Goal: Transaction & Acquisition: Purchase product/service

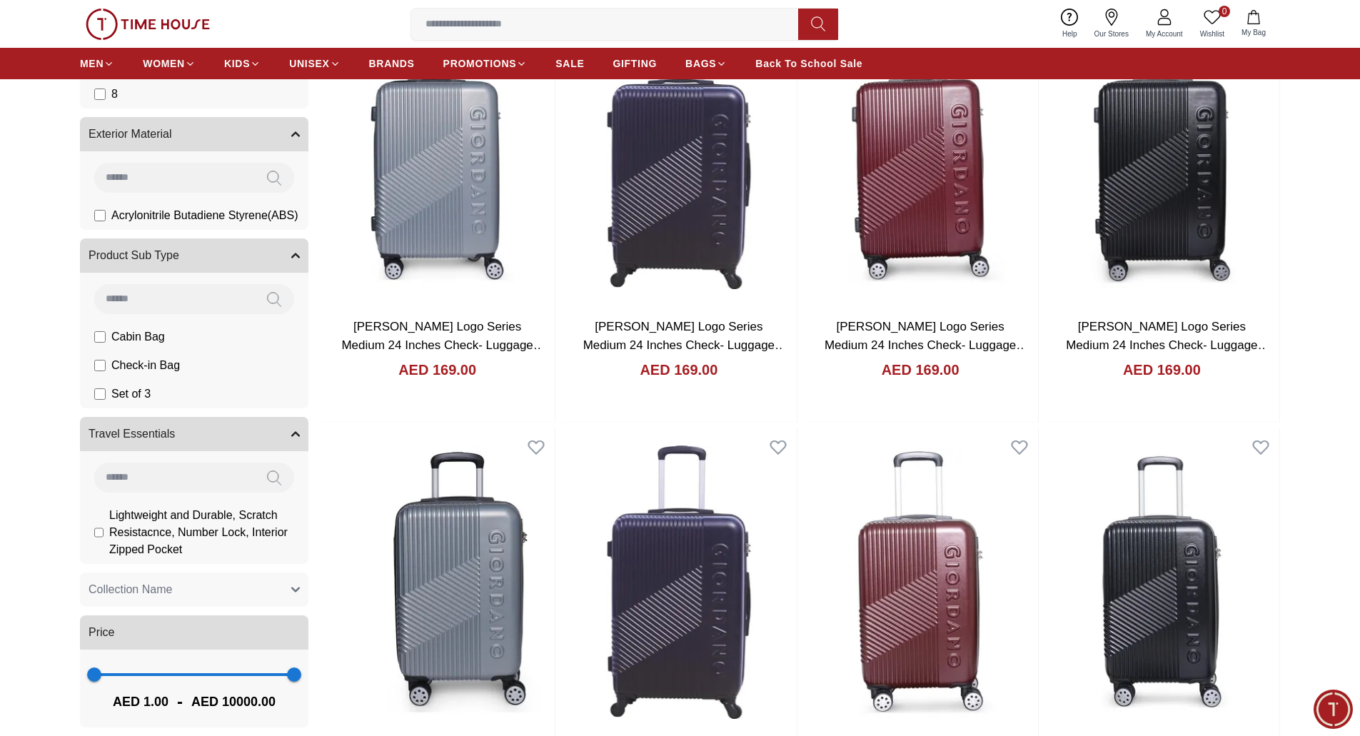
click at [161, 27] on img at bounding box center [148, 24] width 124 height 31
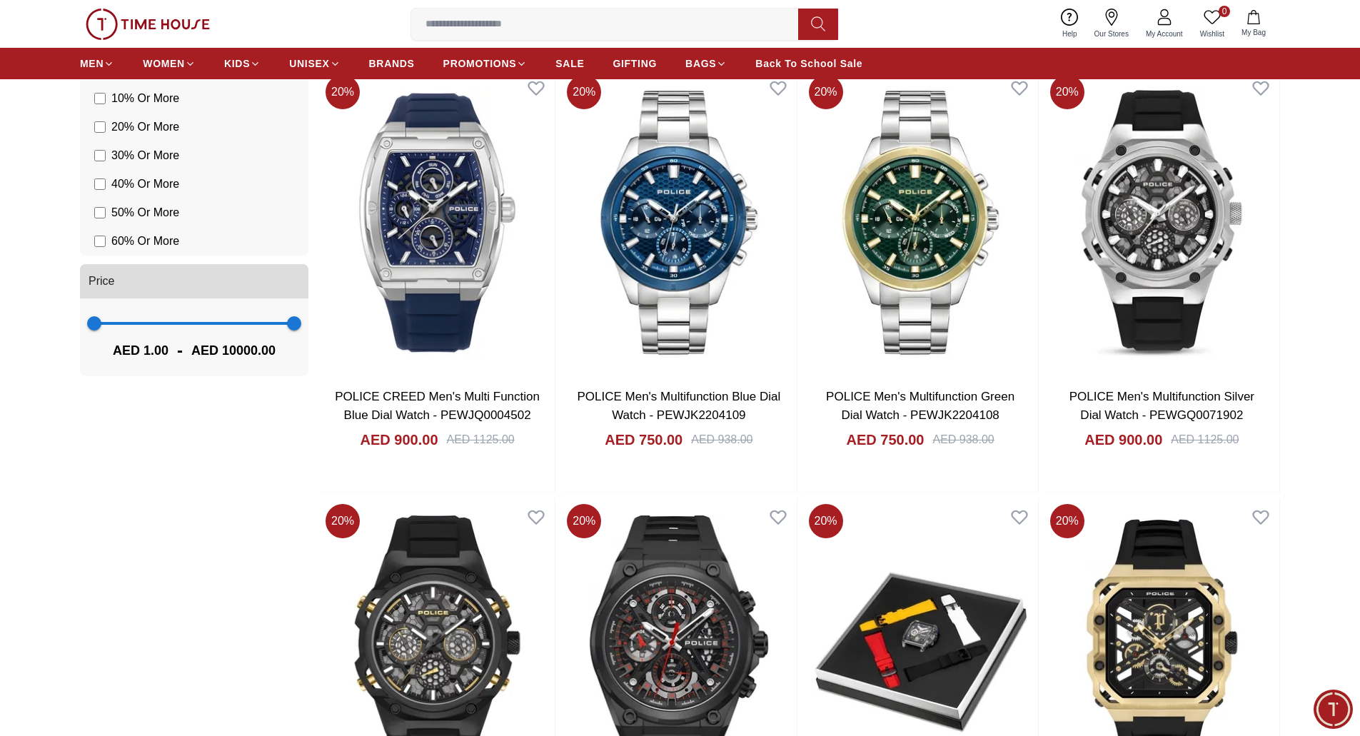
scroll to position [1645, 0]
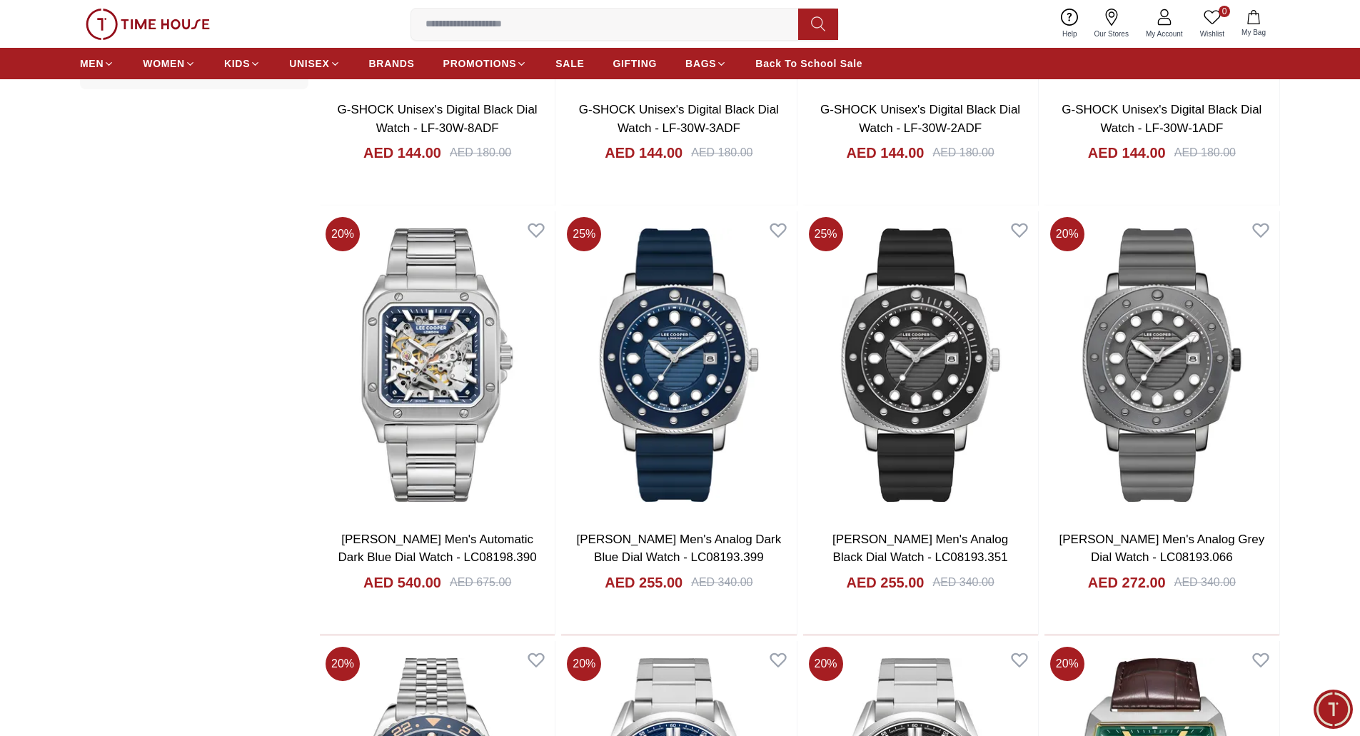
scroll to position [1932, 0]
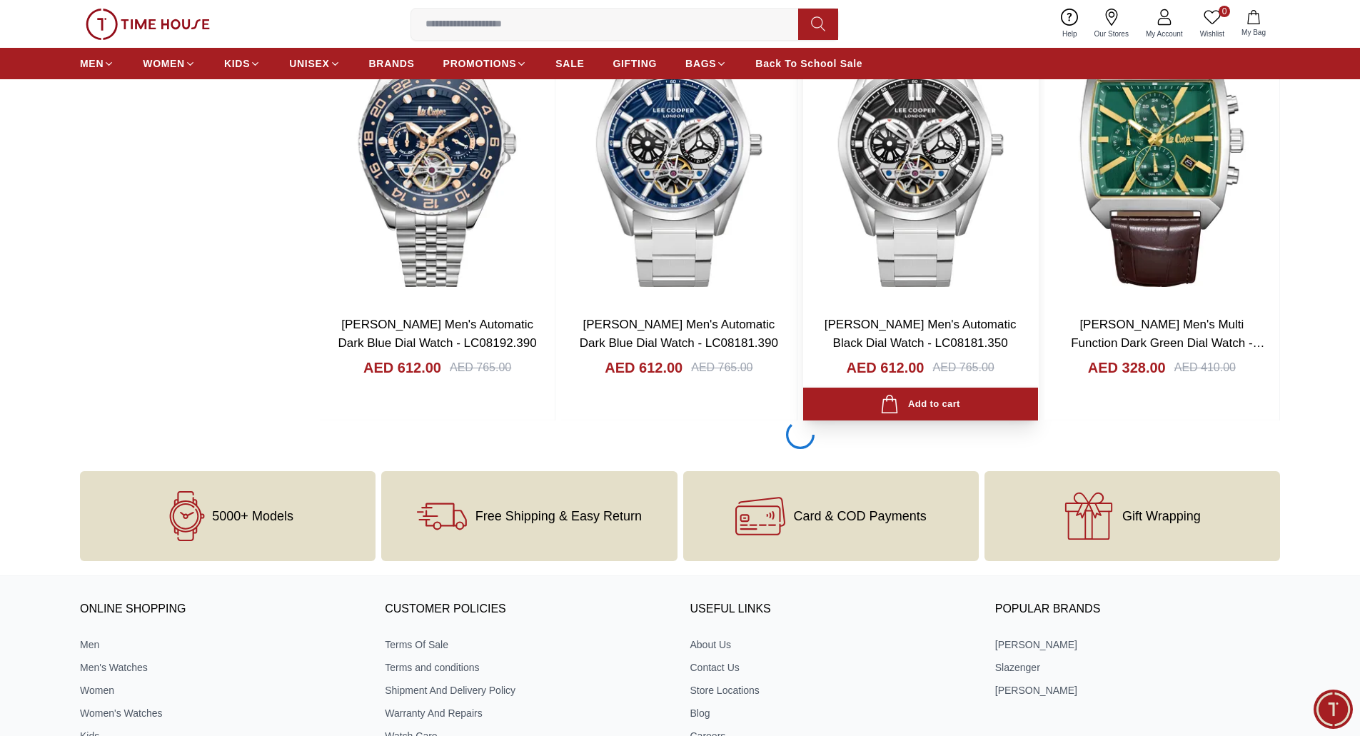
click at [929, 126] on img at bounding box center [920, 150] width 235 height 307
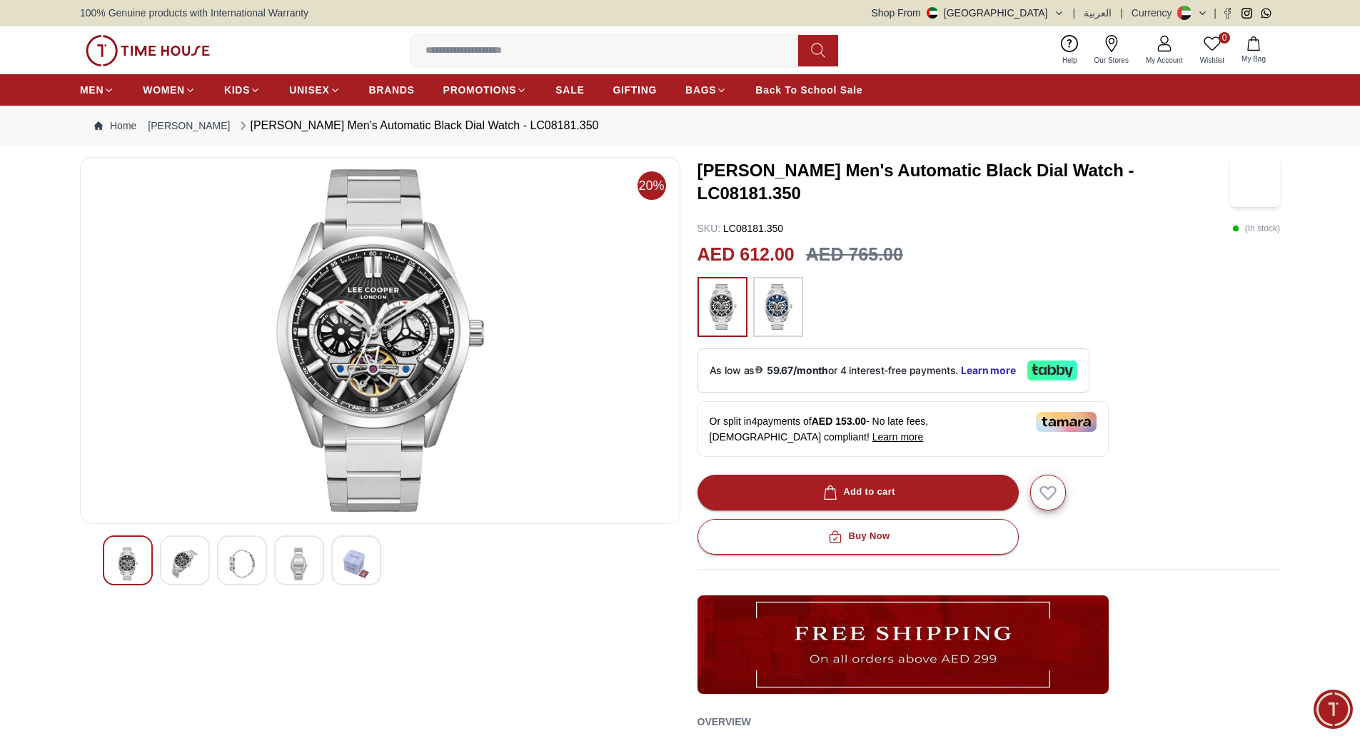
click at [206, 552] on div at bounding box center [185, 560] width 50 height 50
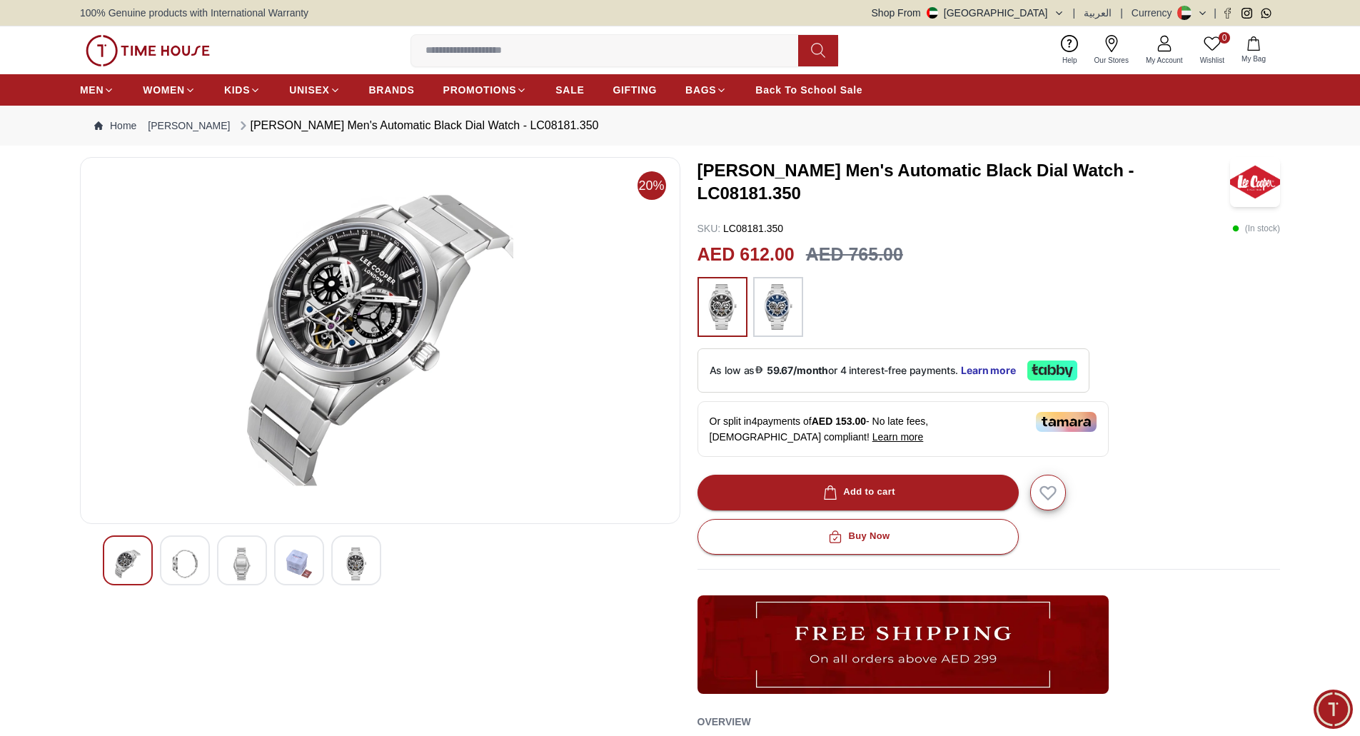
click at [206, 552] on div at bounding box center [185, 560] width 50 height 50
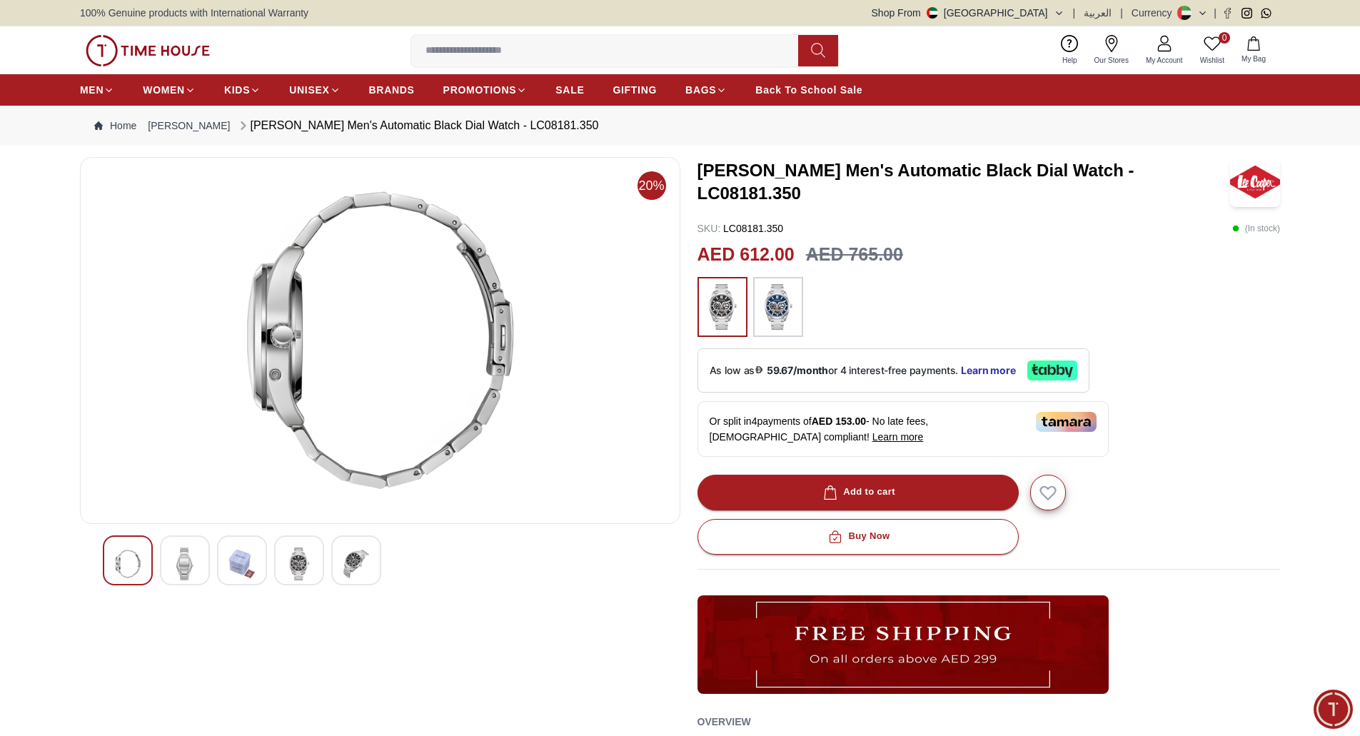
click at [206, 552] on div at bounding box center [185, 560] width 50 height 50
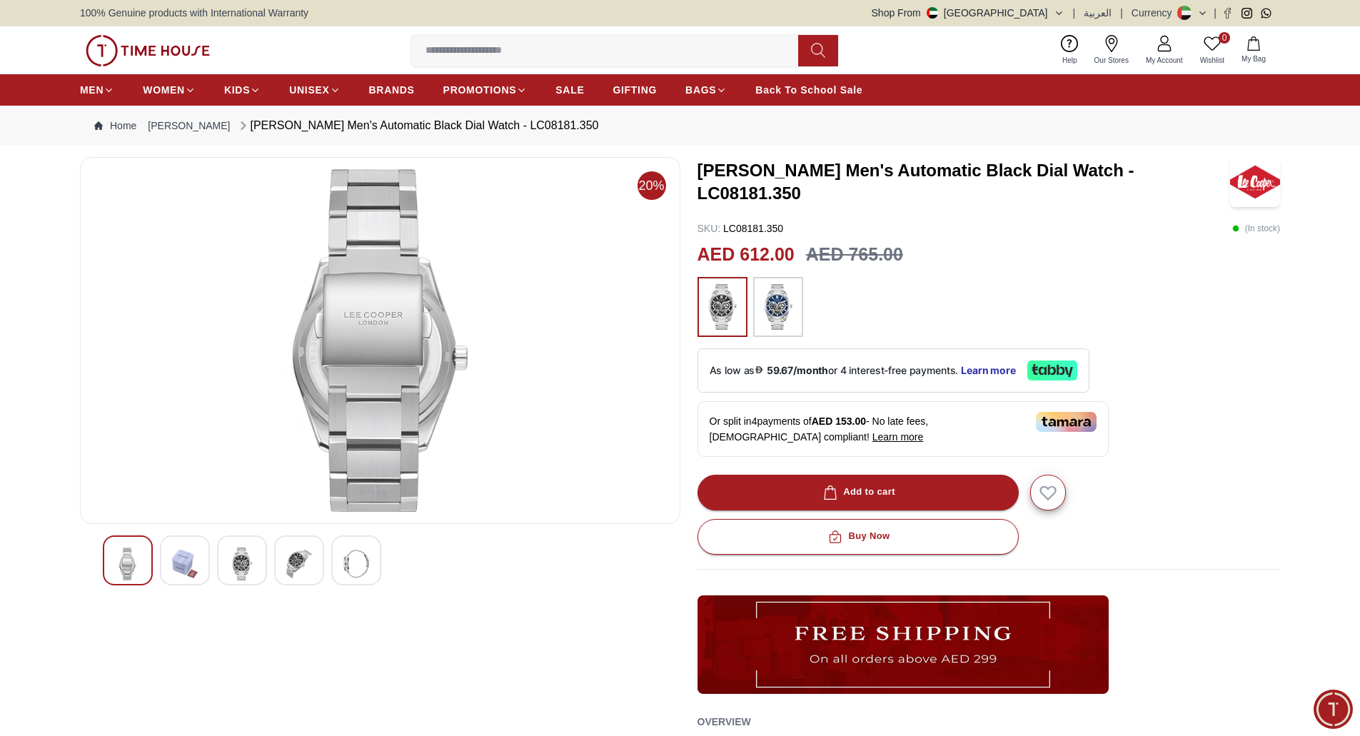
click at [265, 567] on div at bounding box center [242, 560] width 50 height 50
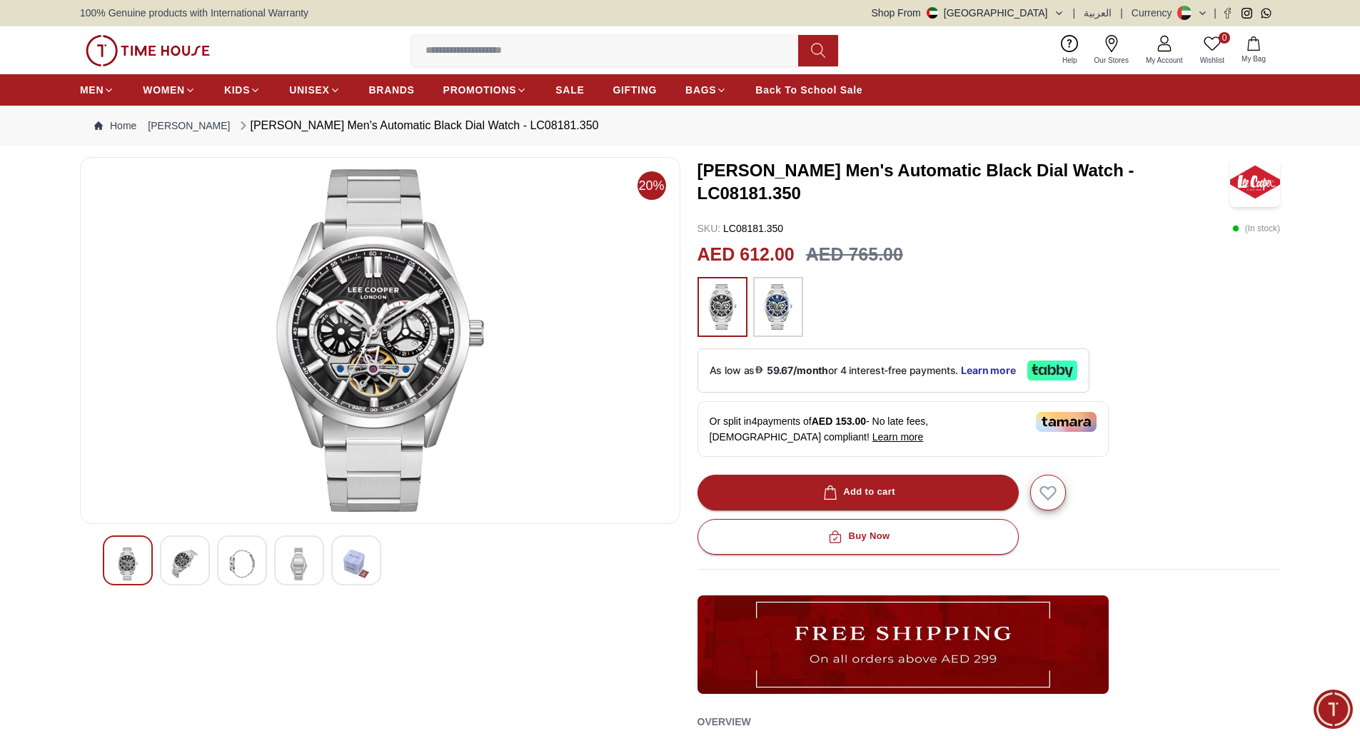
click at [329, 575] on div at bounding box center [380, 560] width 555 height 50
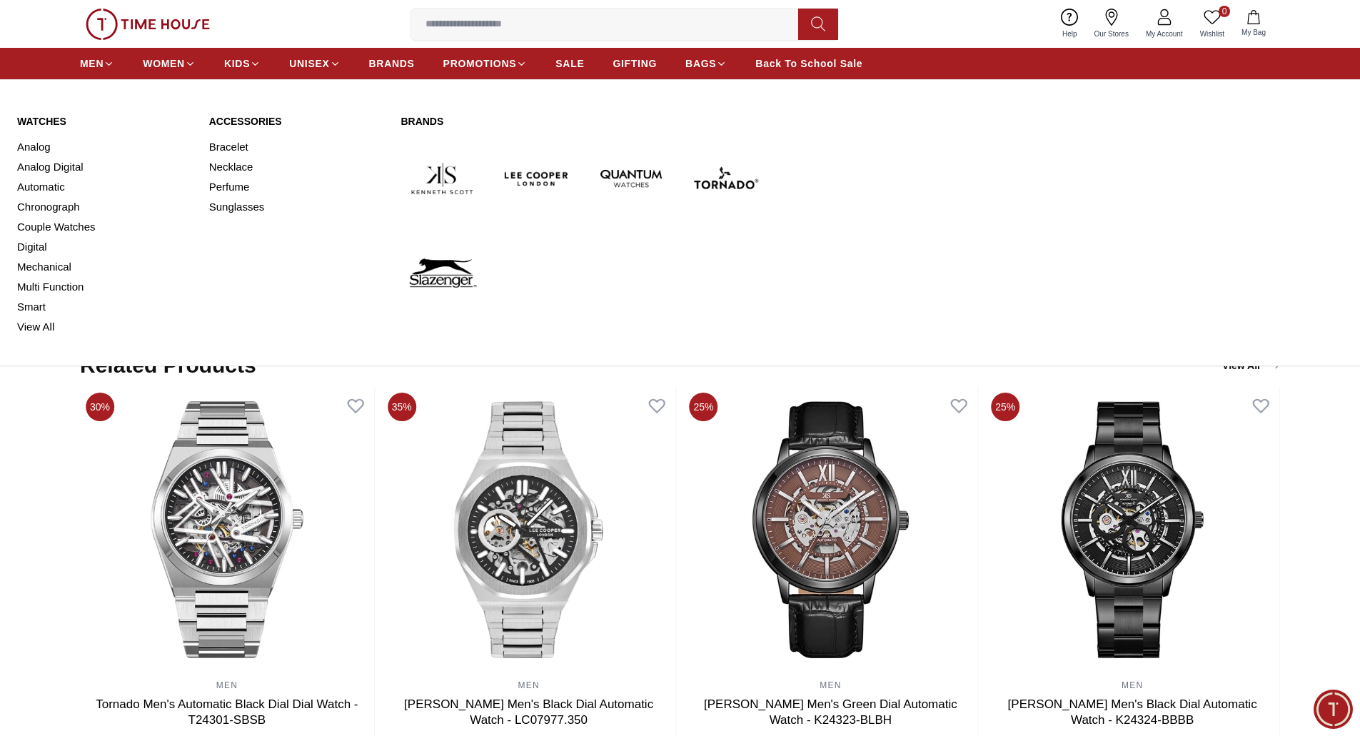
click at [42, 118] on link "Watches" at bounding box center [104, 121] width 175 height 14
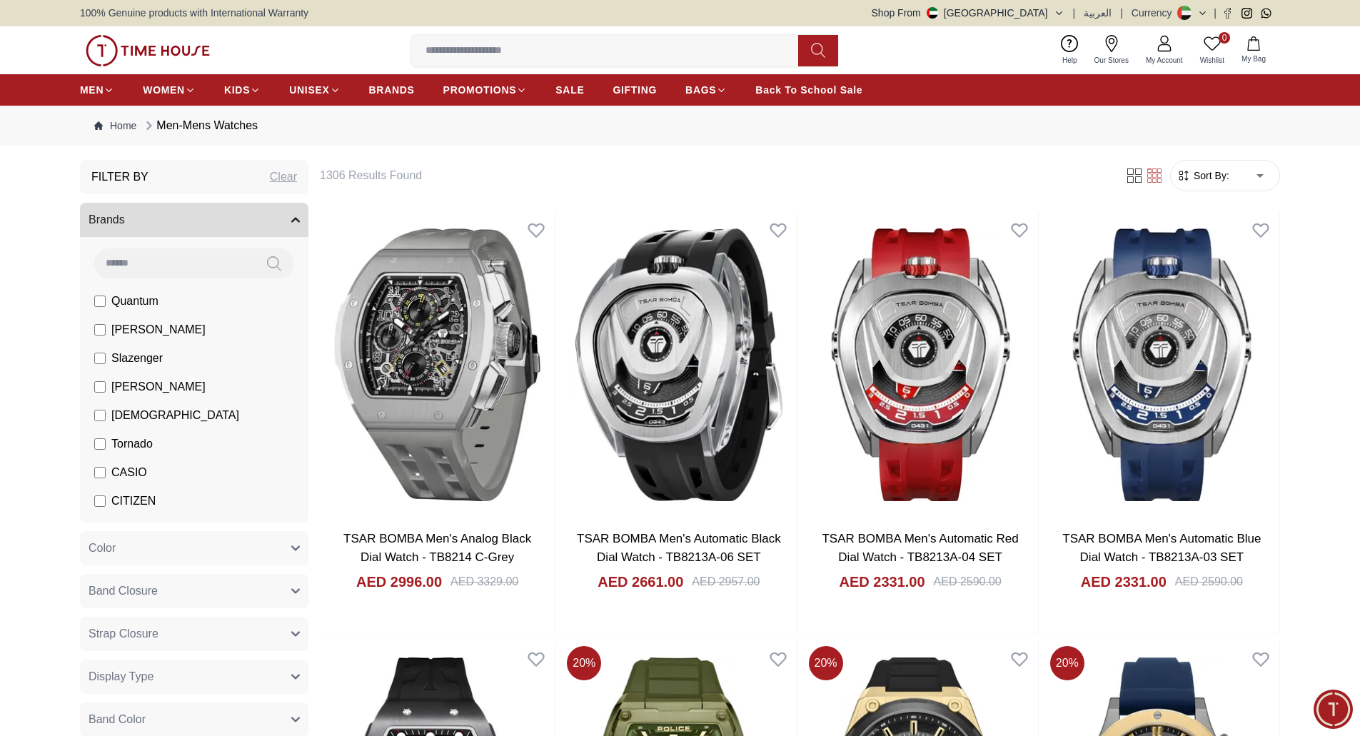
click at [186, 54] on img at bounding box center [148, 50] width 124 height 31
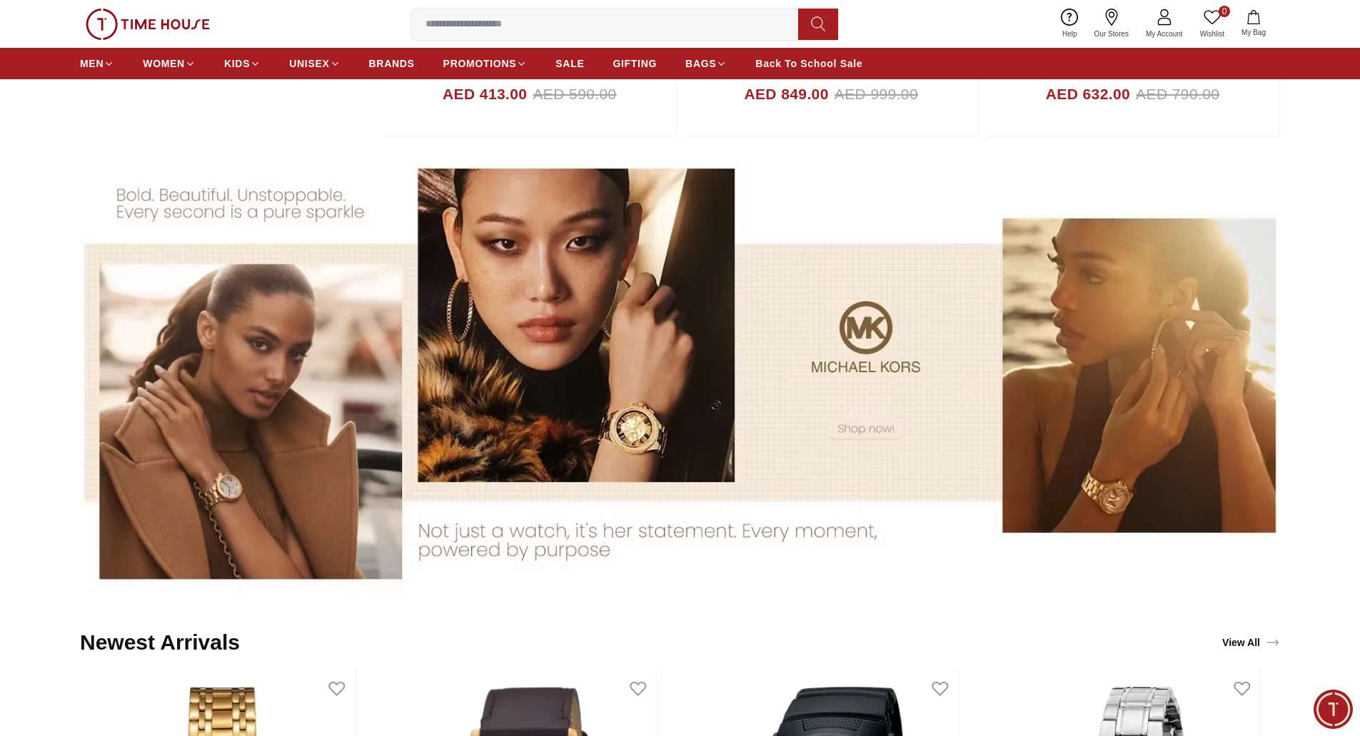
scroll to position [1932, 0]
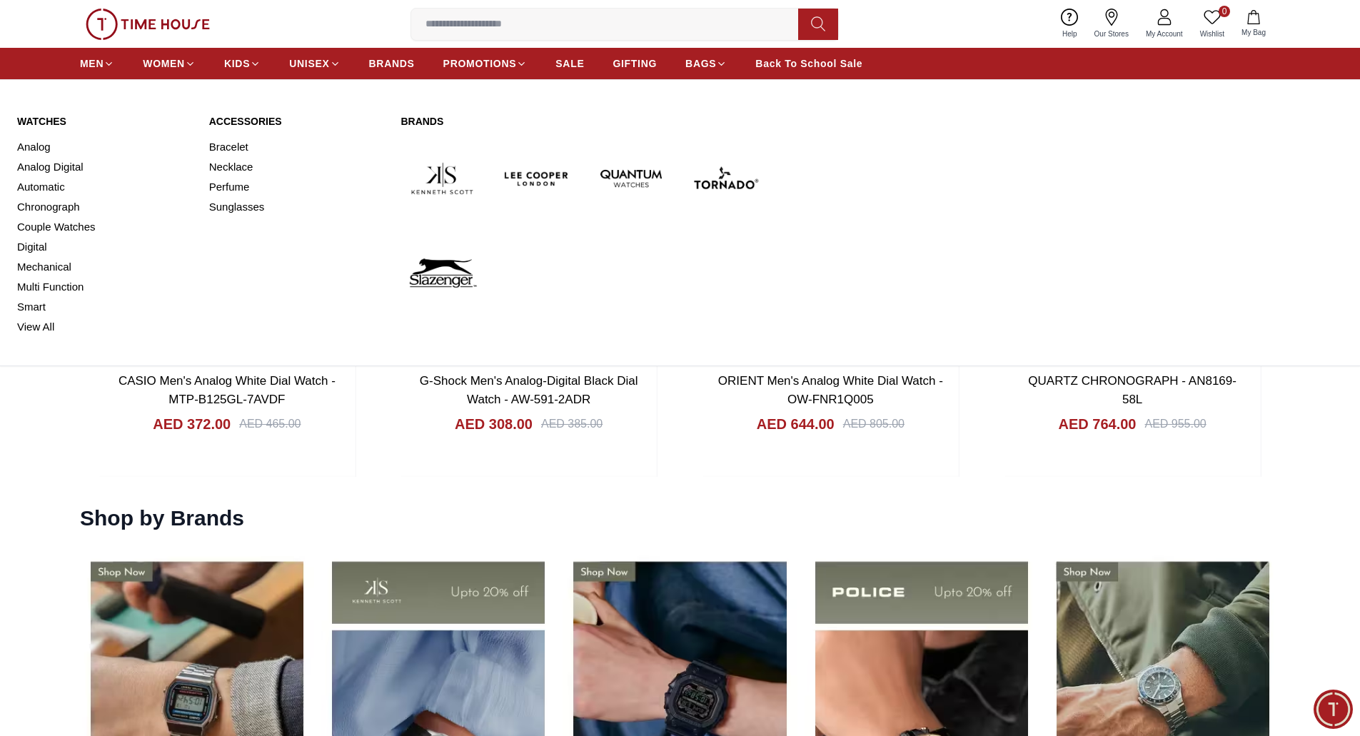
click at [56, 120] on link "Watches" at bounding box center [104, 121] width 175 height 14
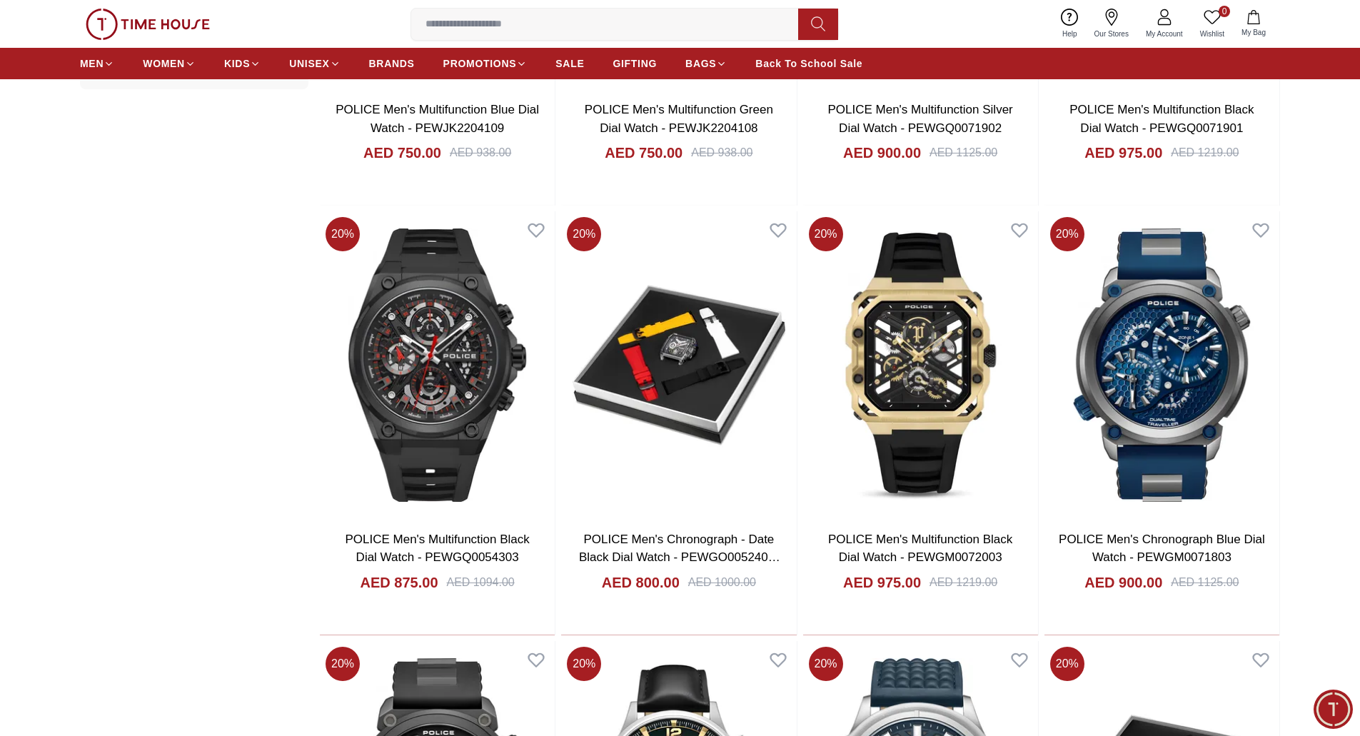
scroll to position [1932, 0]
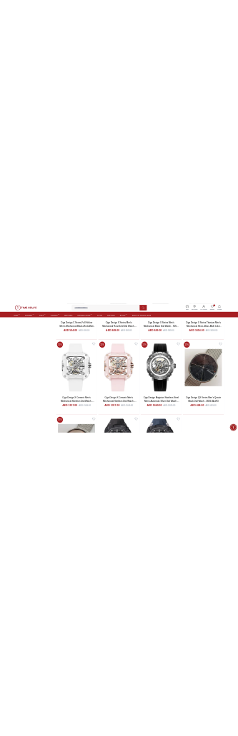
scroll to position [8371, 0]
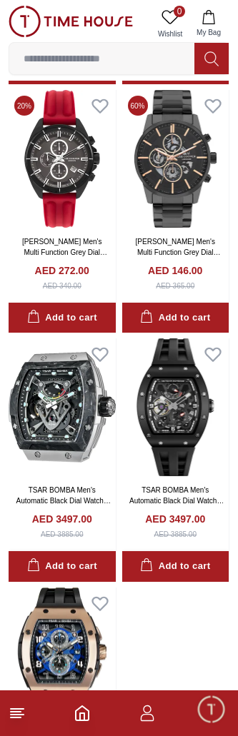
scroll to position [14471, 0]
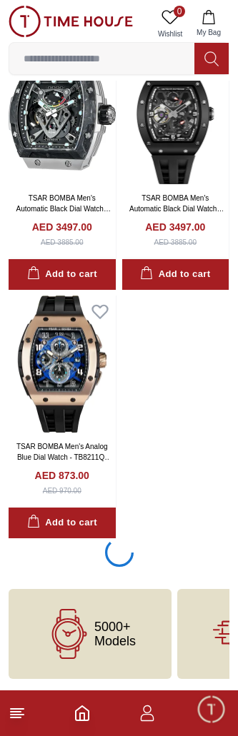
scroll to position [14471, 0]
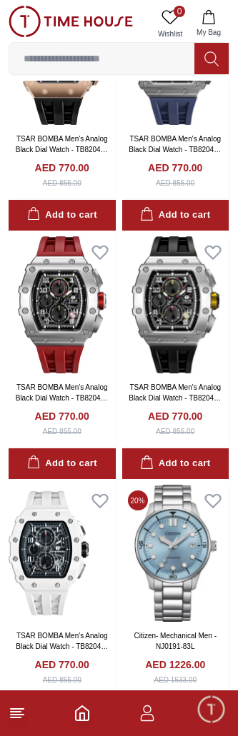
scroll to position [16403, 0]
